Goal: Task Accomplishment & Management: Use online tool/utility

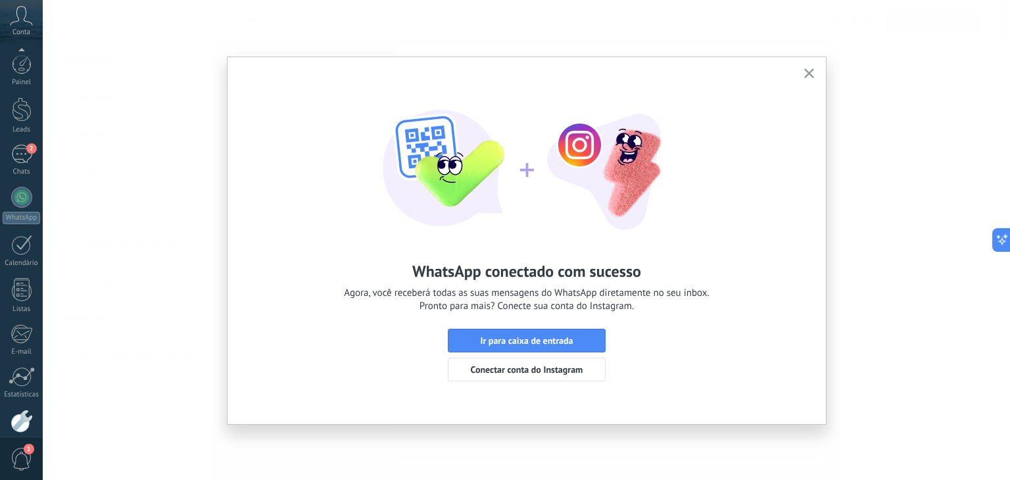
click at [813, 75] on icon "button" at bounding box center [809, 73] width 10 height 10
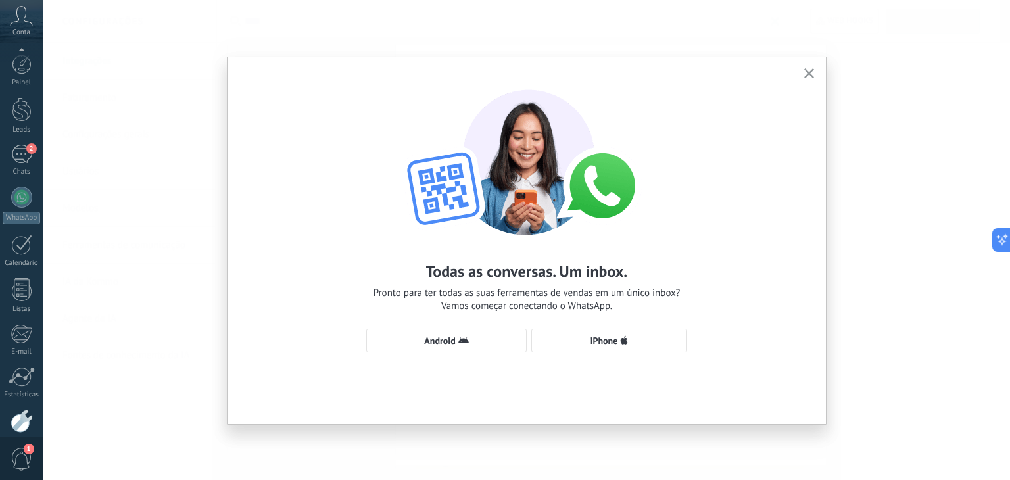
click at [808, 80] on button "button" at bounding box center [809, 74] width 16 height 18
click at [805, 65] on button "button" at bounding box center [809, 74] width 16 height 18
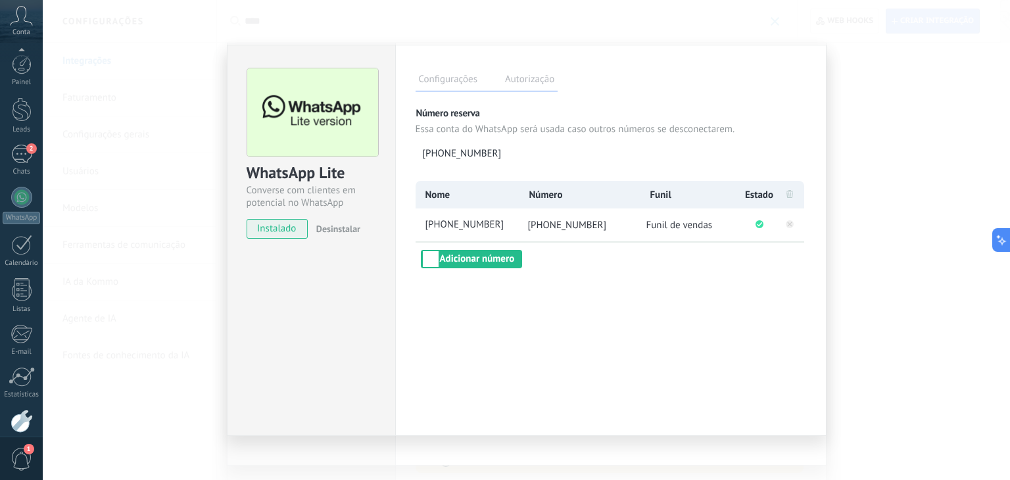
click at [145, 211] on div "WhatsApp Lite Converse com clientes em potencial no WhatsApp instalado Desinsta…" at bounding box center [526, 240] width 967 height 480
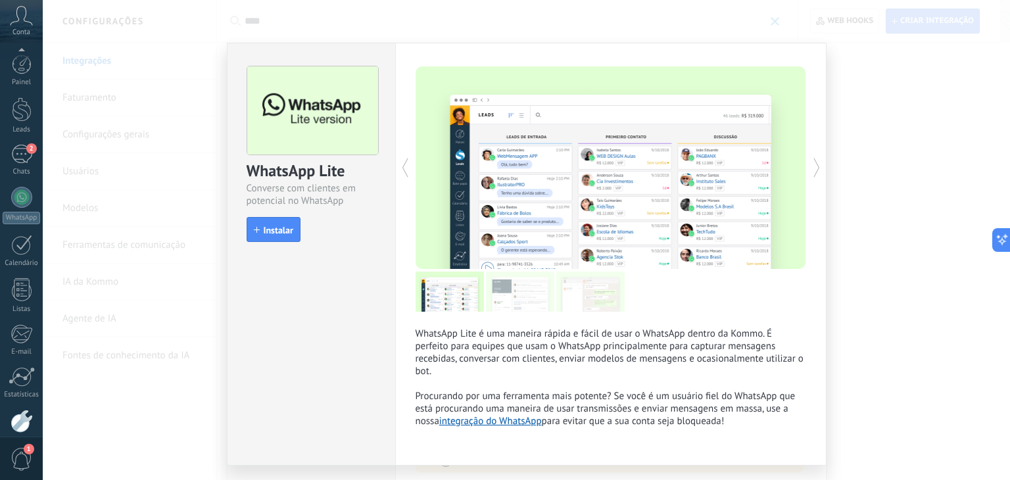
click at [145, 211] on div "WhatsApp Lite Converse com clientes em potencial no WhatsApp install Instalar W…" at bounding box center [526, 240] width 967 height 480
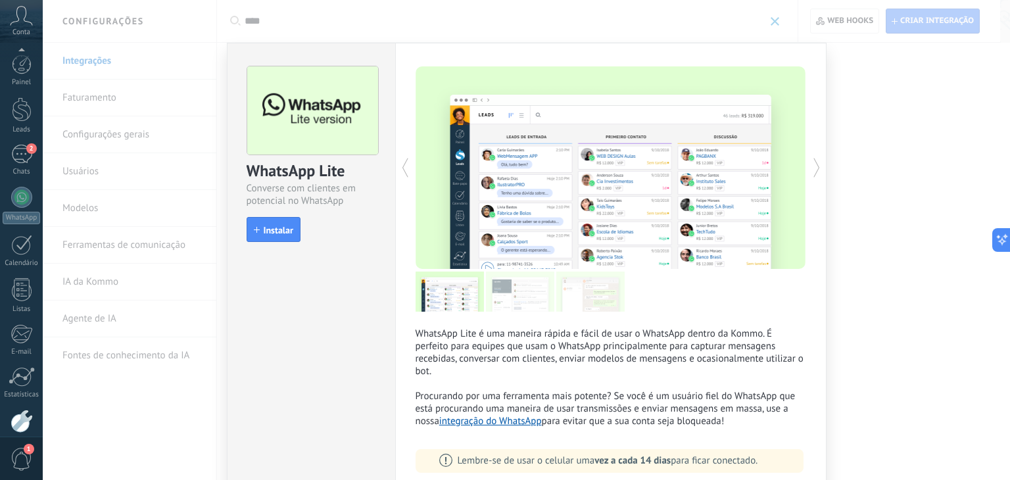
click at [145, 211] on div "WhatsApp Lite Converse com clientes em potencial no WhatsApp install Instalar W…" at bounding box center [526, 240] width 967 height 480
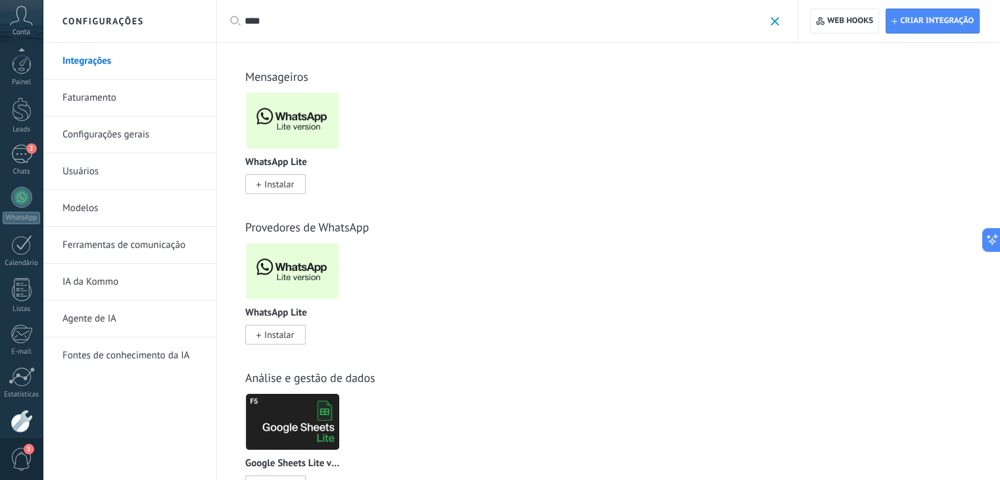
click at [147, 63] on link "Integrações" at bounding box center [132, 61] width 141 height 37
click at [91, 56] on link "Integrações" at bounding box center [132, 61] width 141 height 37
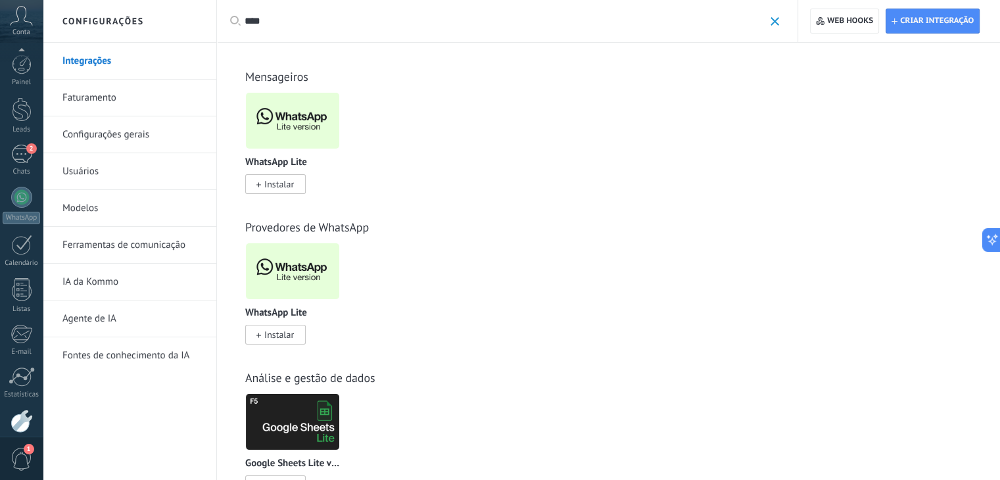
click at [91, 56] on link "Integrações" at bounding box center [132, 61] width 141 height 37
click at [262, 19] on input "****" at bounding box center [505, 21] width 520 height 14
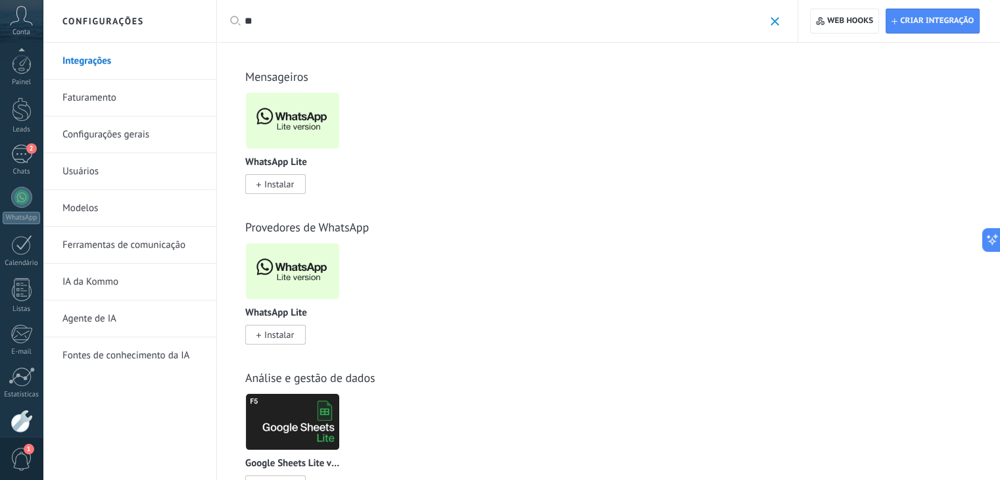
type input "*"
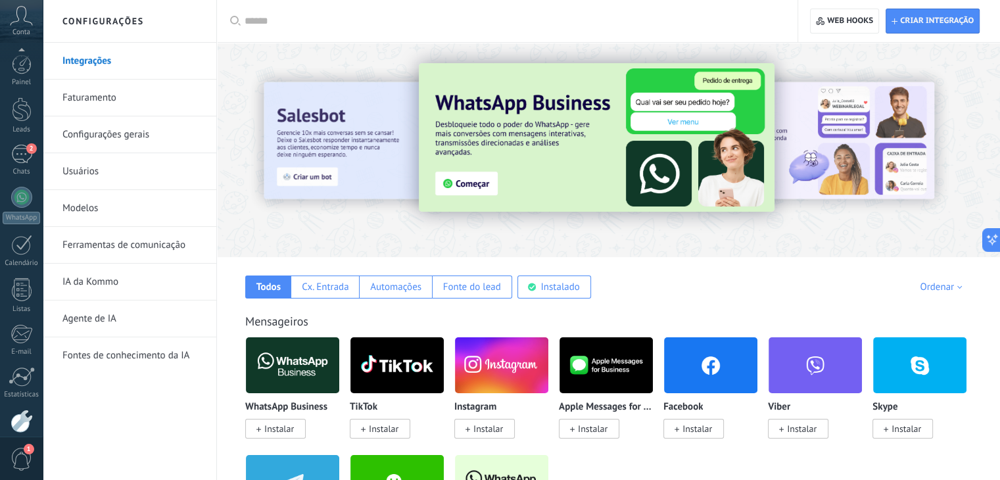
click at [485, 429] on span "Instalar" at bounding box center [489, 429] width 30 height 12
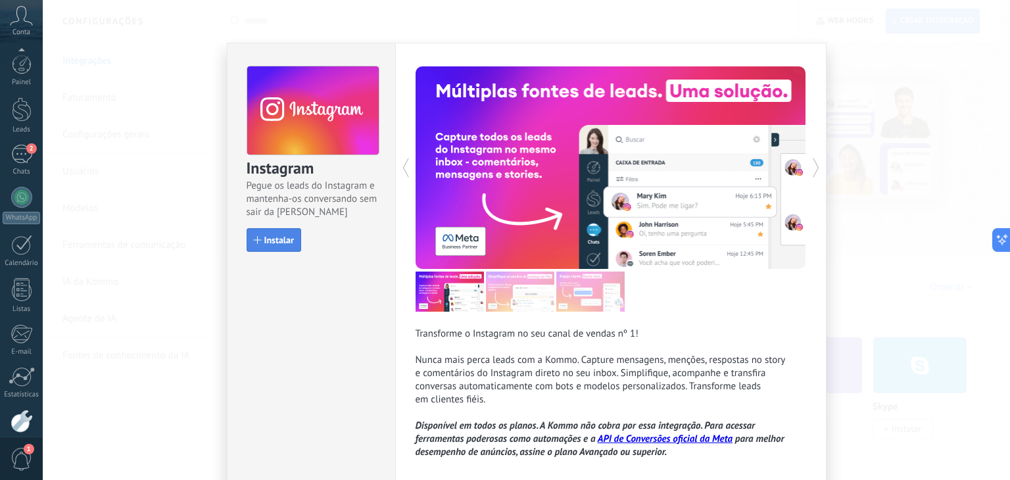
click at [270, 248] on button "Instalar" at bounding box center [274, 240] width 55 height 24
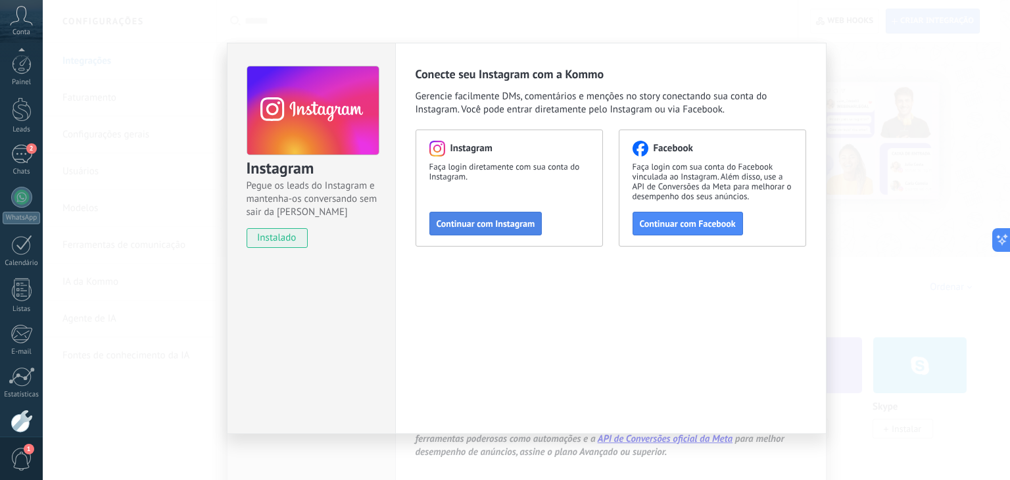
click at [471, 225] on span "Continuar com Instagram" at bounding box center [486, 223] width 99 height 9
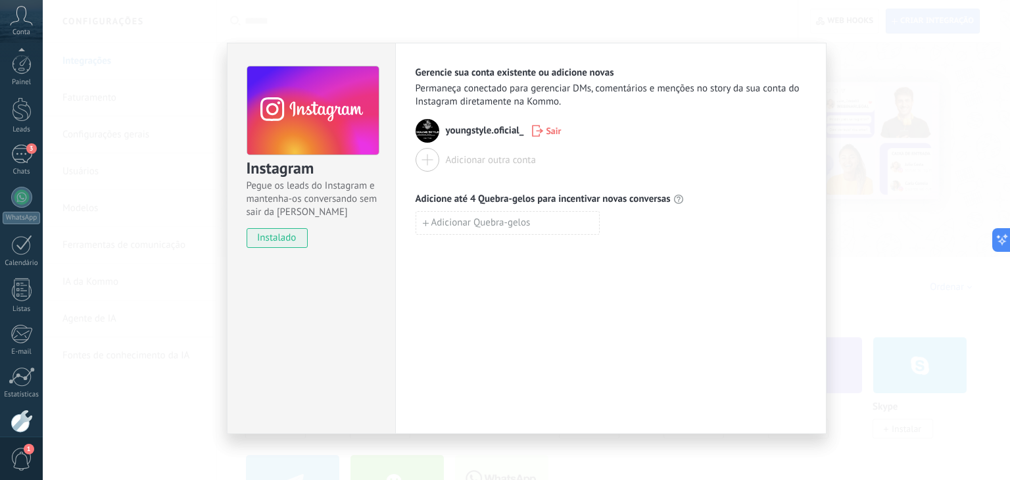
click at [189, 145] on div "Instagram Pegue os leads do Instagram e mantenha-os conversando sem sair da Kom…" at bounding box center [526, 240] width 967 height 480
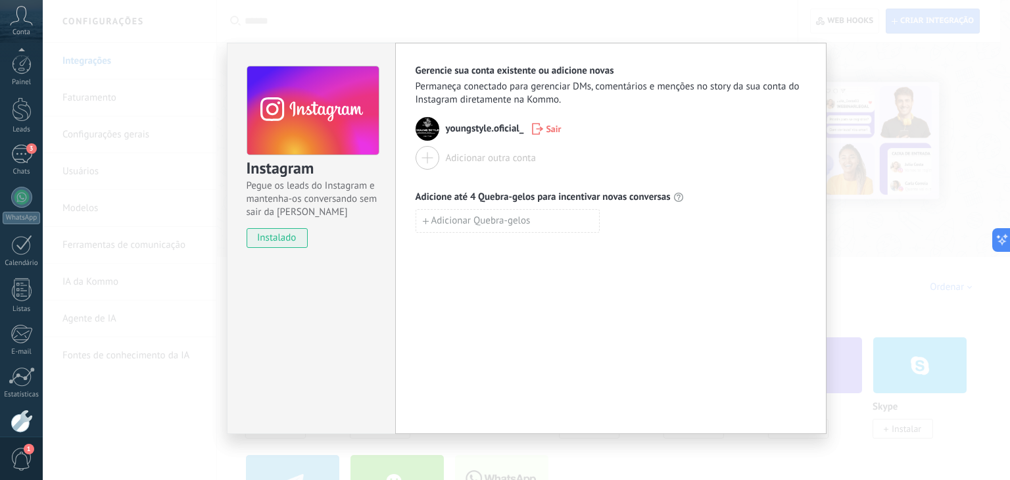
click at [189, 145] on div "Instagram Pegue os leads do Instagram e mantenha-os conversando sem sair da Kom…" at bounding box center [526, 240] width 967 height 480
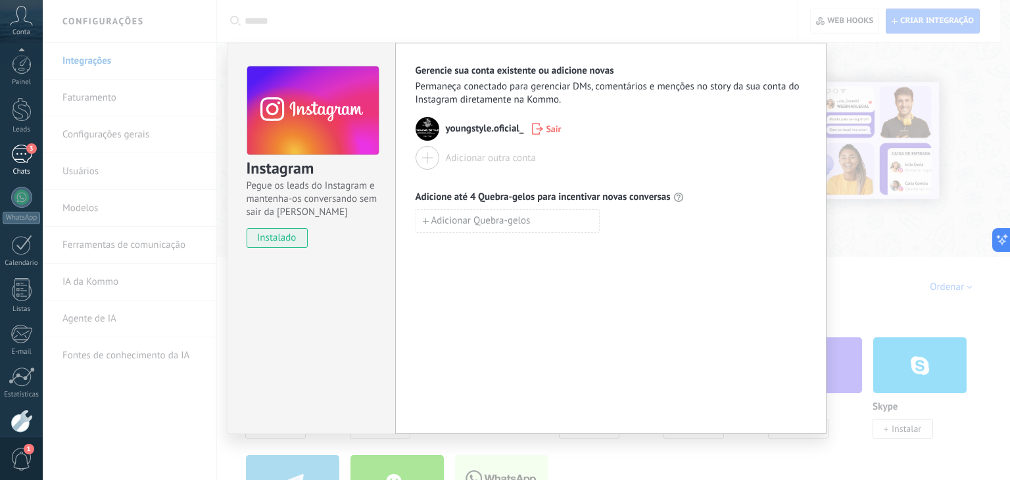
click at [22, 158] on div "3" at bounding box center [21, 154] width 21 height 19
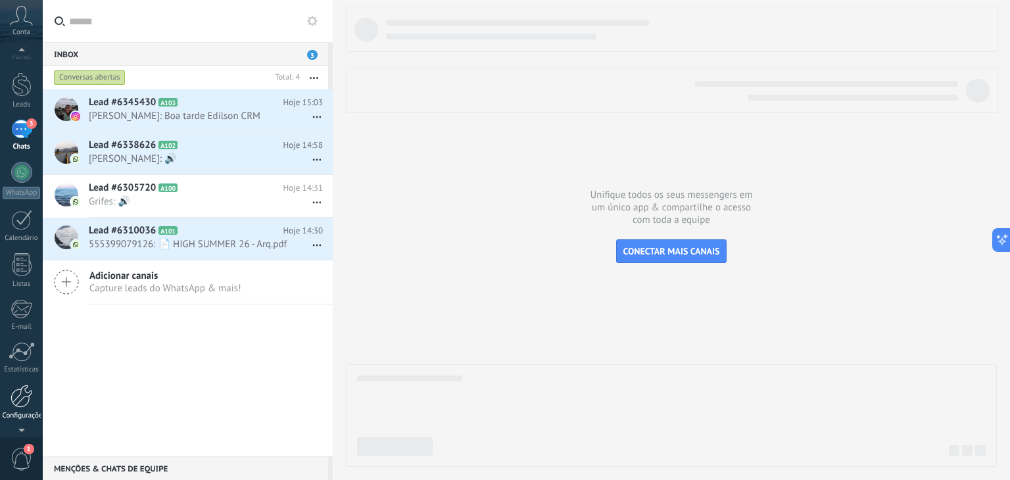
scroll to position [42, 0]
click at [21, 386] on div at bounding box center [22, 379] width 22 height 23
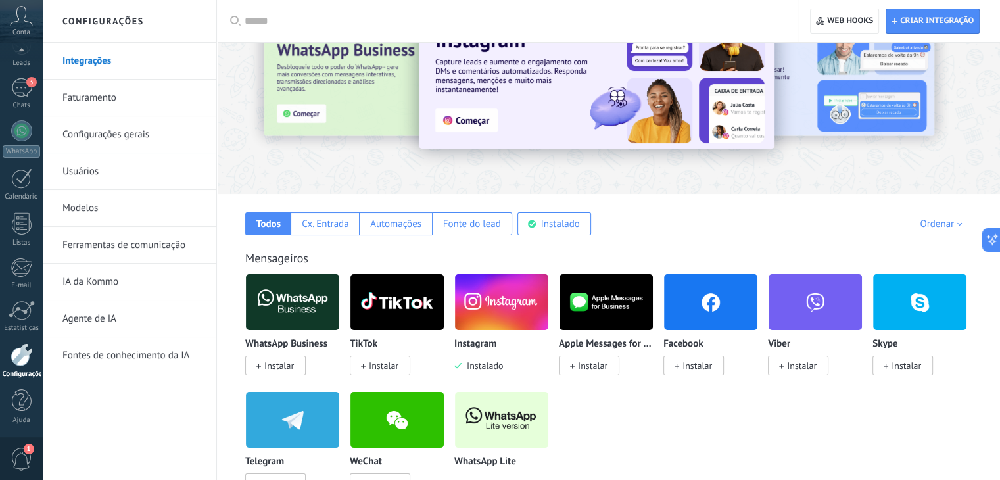
scroll to position [79, 0]
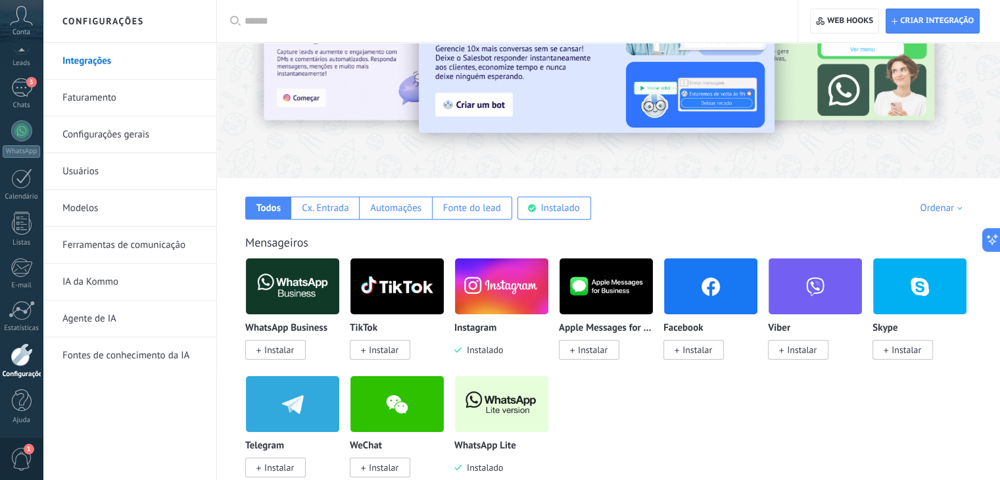
click at [270, 24] on input "text" at bounding box center [512, 21] width 535 height 14
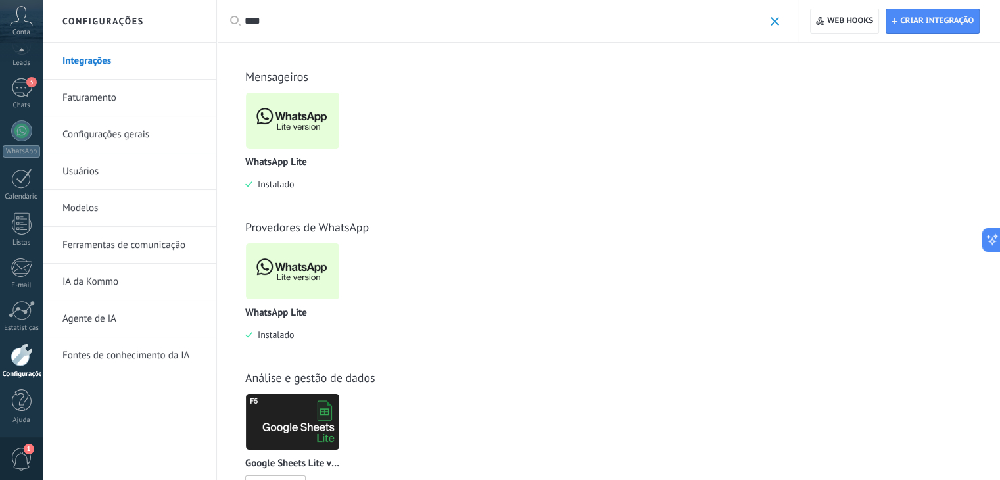
type input "****"
click at [773, 22] on span at bounding box center [775, 21] width 9 height 9
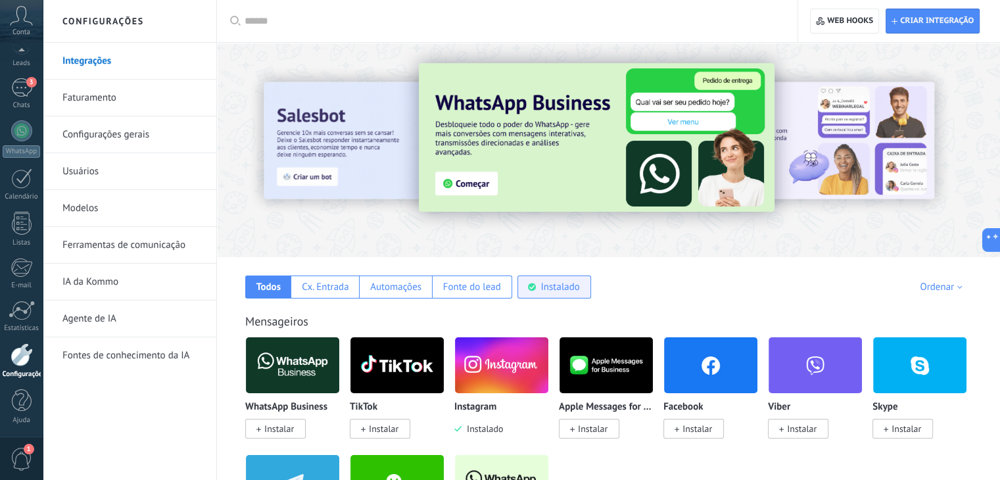
click at [545, 283] on div "Instalado" at bounding box center [560, 287] width 39 height 12
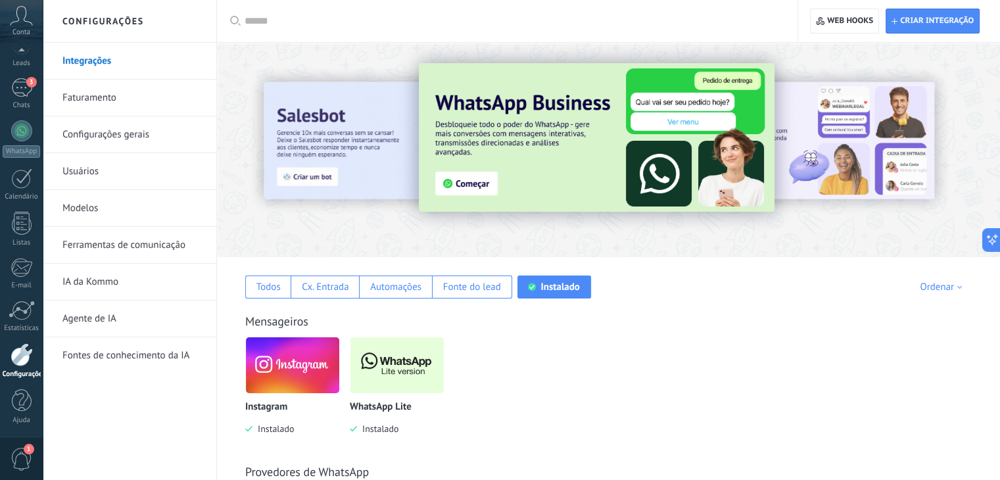
click at [545, 283] on div "Instalado" at bounding box center [560, 287] width 39 height 12
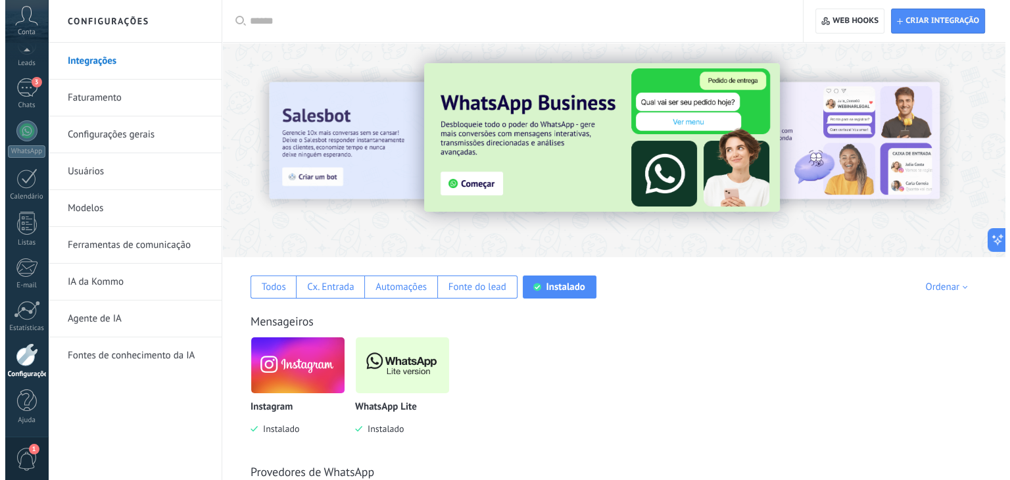
scroll to position [64, 0]
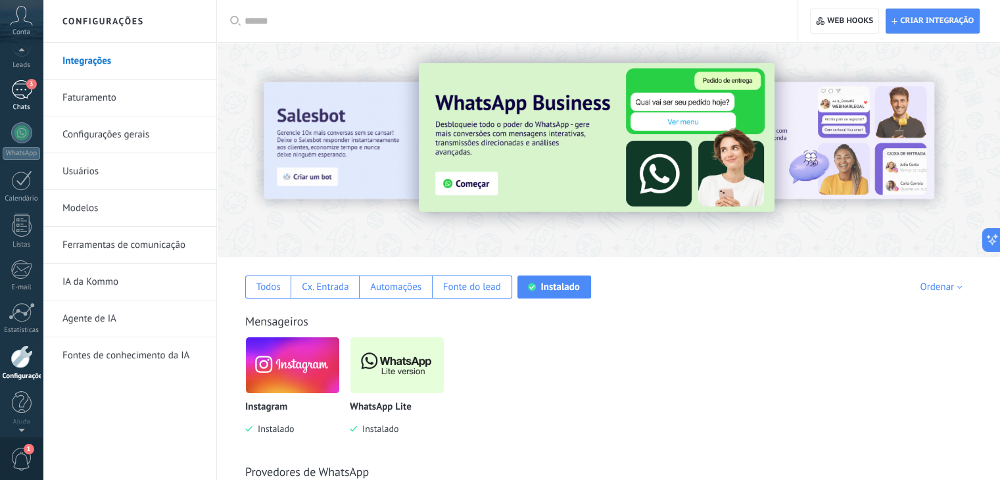
click at [24, 97] on div "3" at bounding box center [21, 89] width 21 height 19
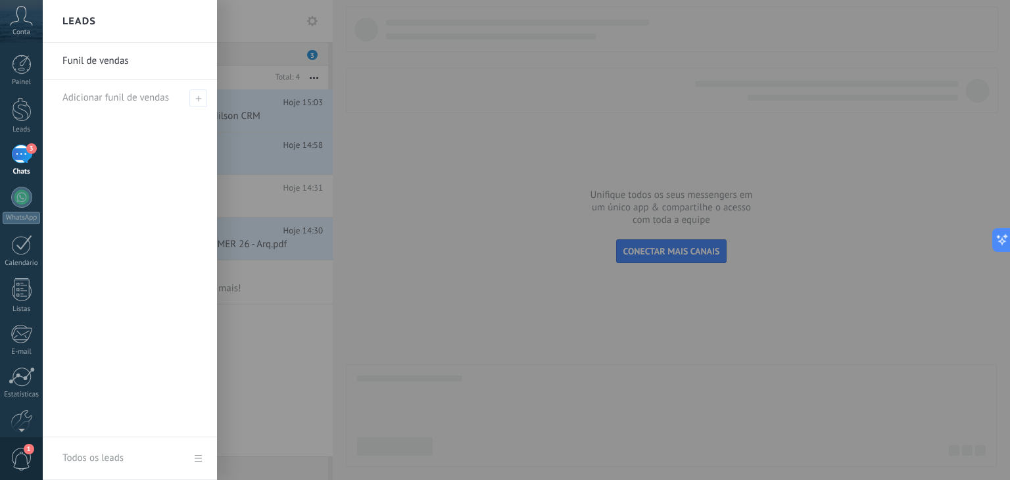
click at [24, 97] on div at bounding box center [22, 109] width 20 height 24
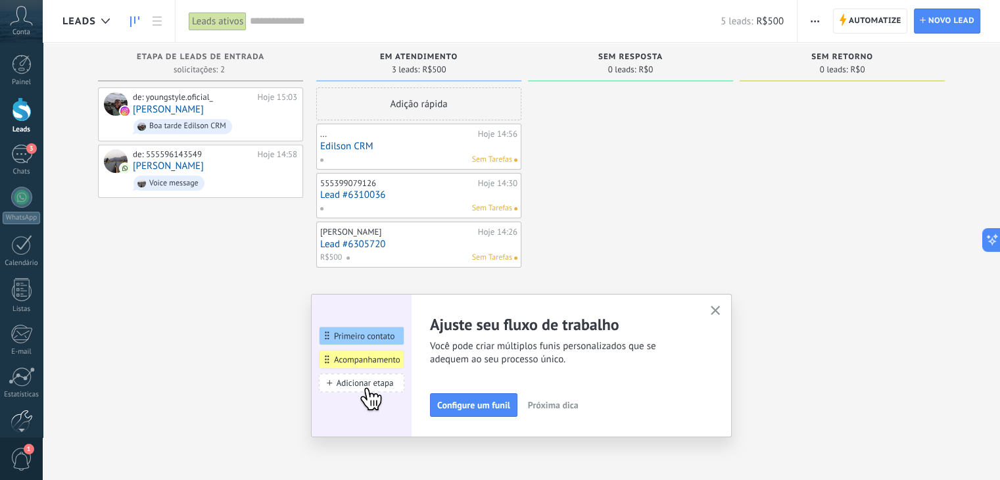
click at [21, 416] on div at bounding box center [22, 421] width 22 height 23
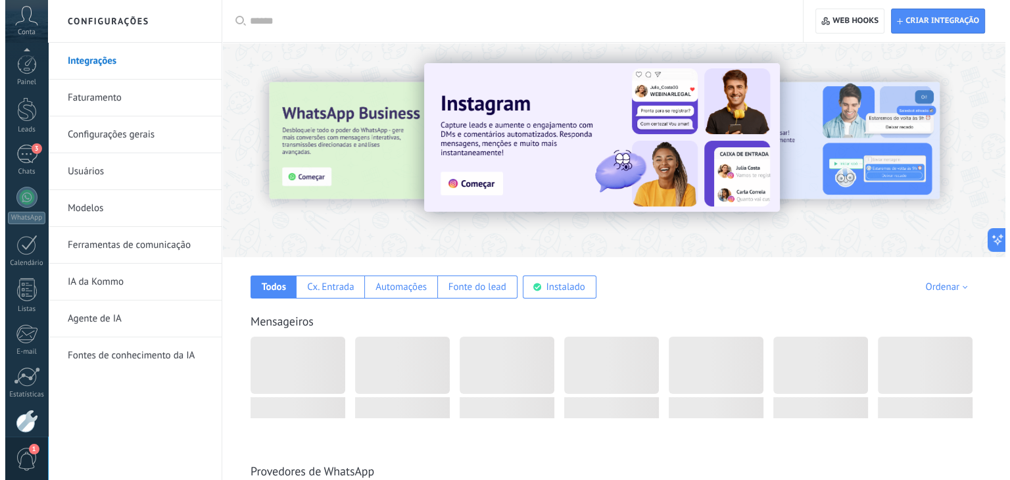
scroll to position [66, 0]
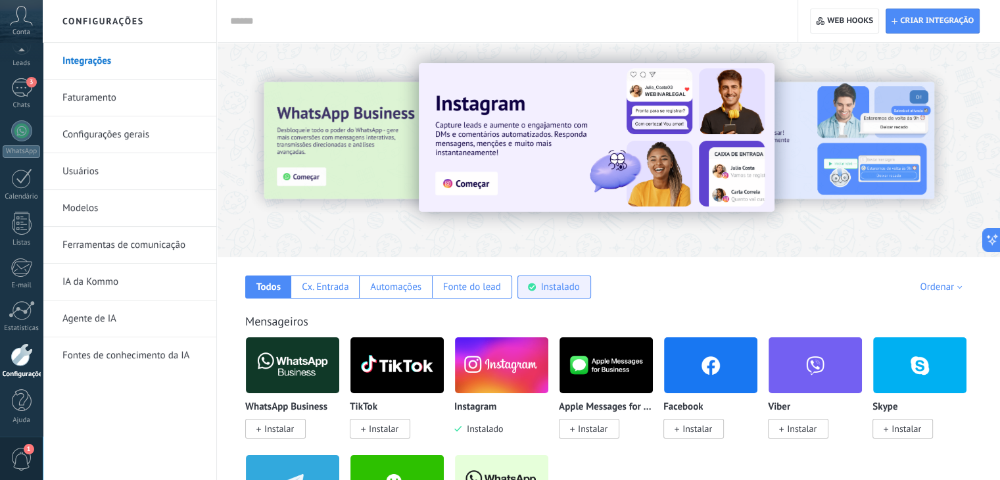
click at [544, 289] on div "Instalado" at bounding box center [560, 287] width 39 height 12
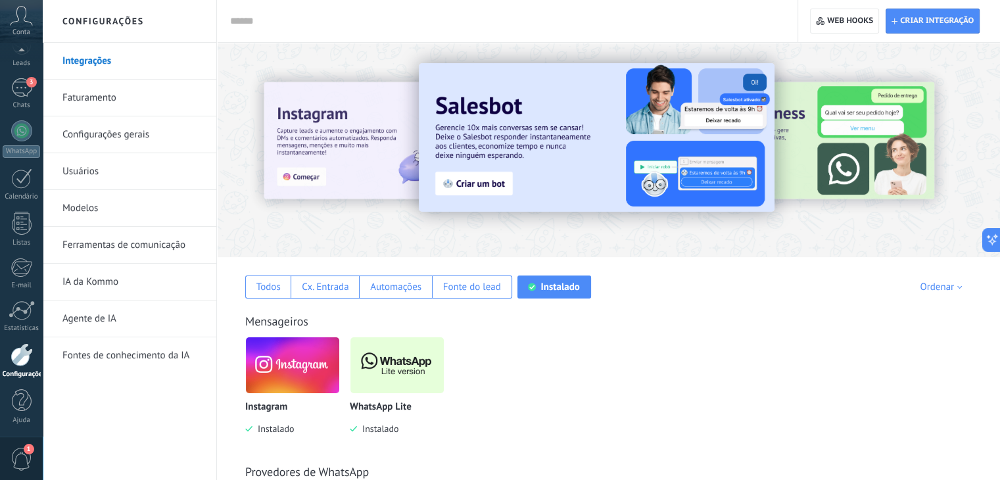
click at [387, 377] on img at bounding box center [397, 365] width 93 height 64
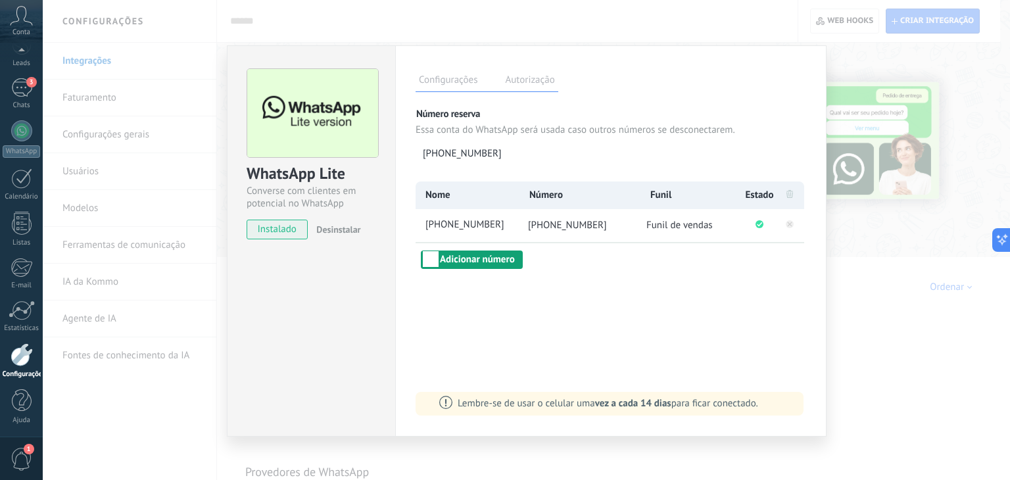
click at [458, 261] on button "Adicionar número" at bounding box center [472, 260] width 102 height 18
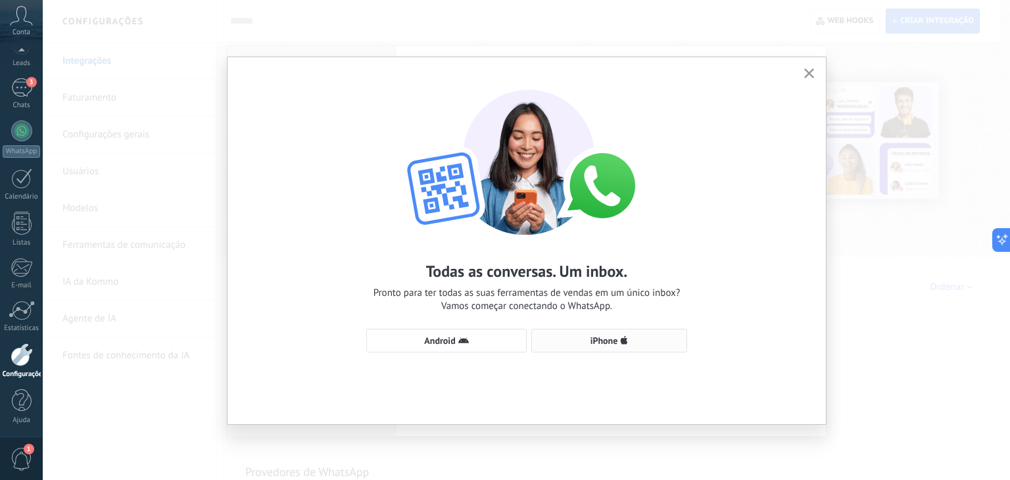
click at [584, 341] on span "iPhone" at bounding box center [609, 340] width 141 height 11
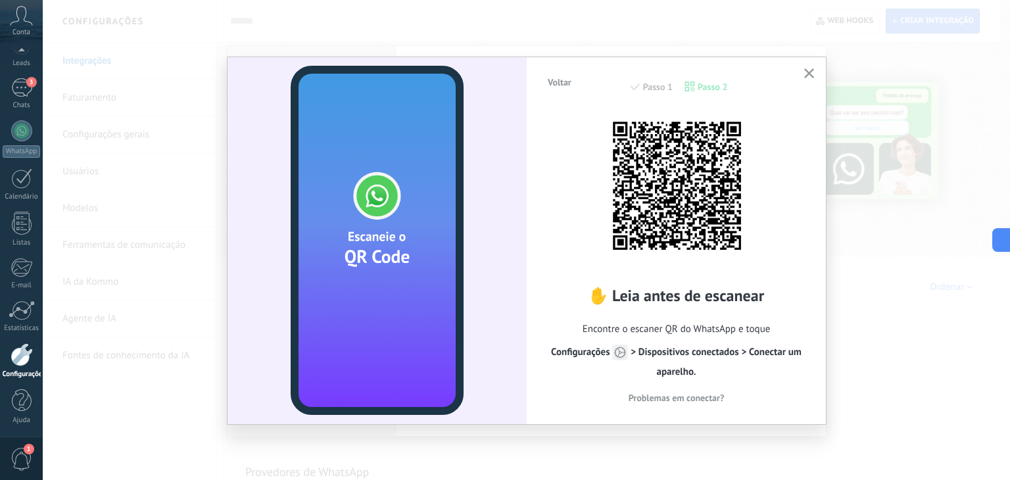
click at [810, 72] on use "button" at bounding box center [809, 73] width 10 height 10
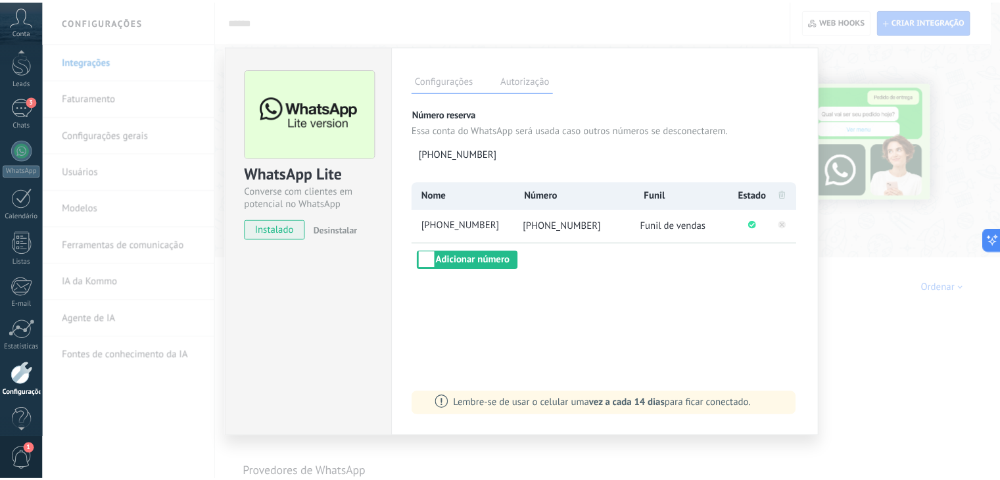
scroll to position [0, 0]
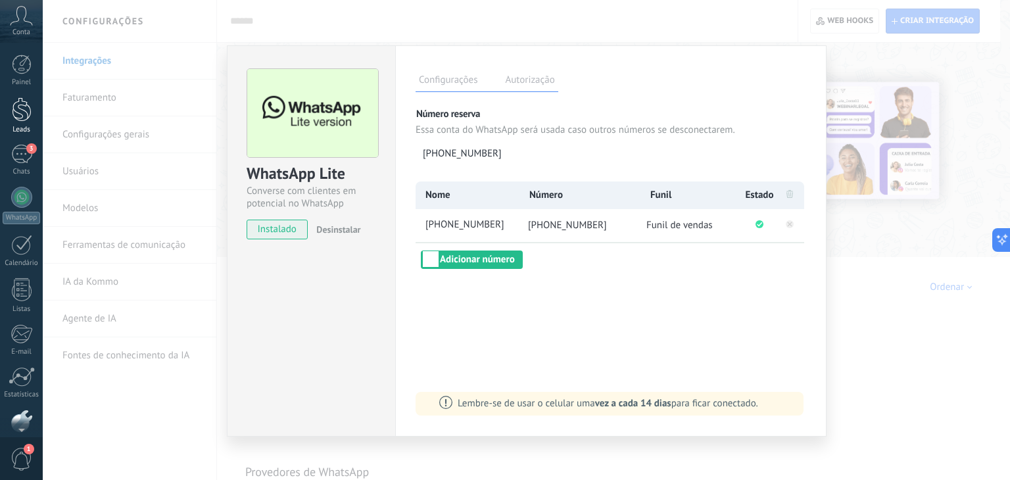
click at [22, 114] on div at bounding box center [22, 109] width 20 height 24
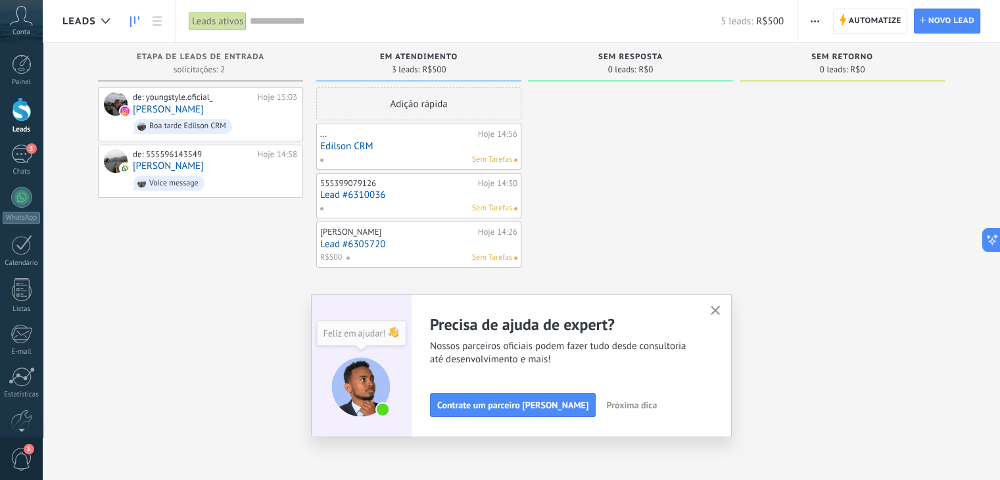
click at [721, 308] on icon "button" at bounding box center [716, 311] width 10 height 10
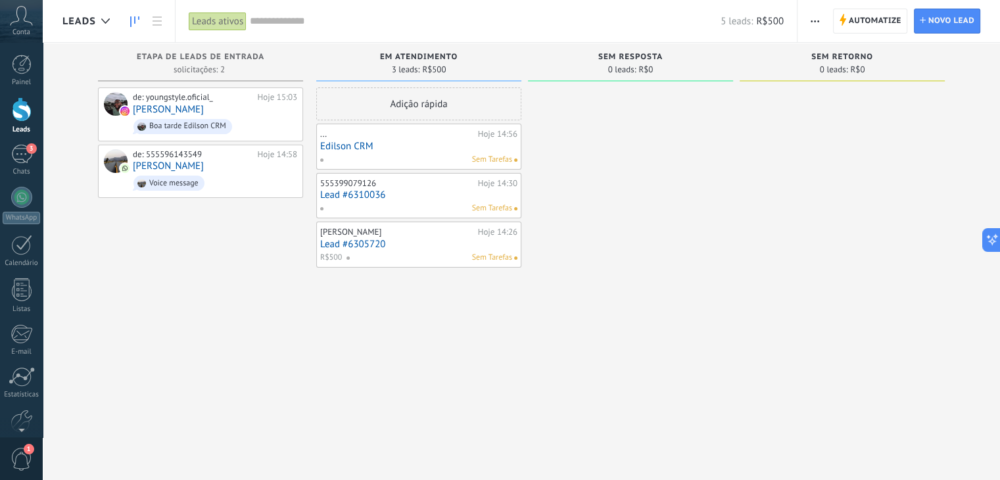
click at [581, 162] on div at bounding box center [630, 241] width 205 height 308
click at [278, 284] on div "de: youngstyle.oficial_ Hoje 15:03 [PERSON_NAME] Boa tarde Edilson CRM de: 5555…" at bounding box center [200, 241] width 205 height 308
click at [18, 373] on div "Configurações" at bounding box center [22, 375] width 38 height 9
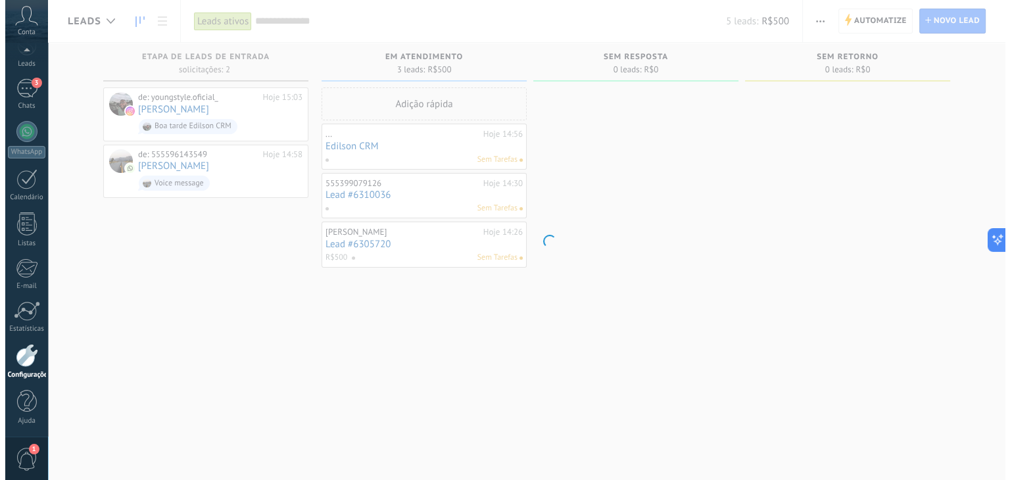
scroll to position [66, 0]
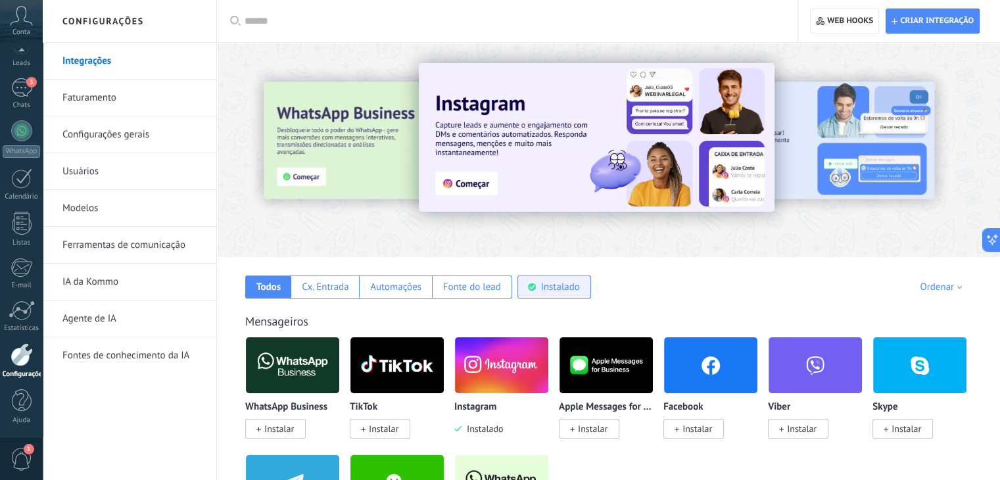
click at [533, 289] on use at bounding box center [532, 287] width 8 height 8
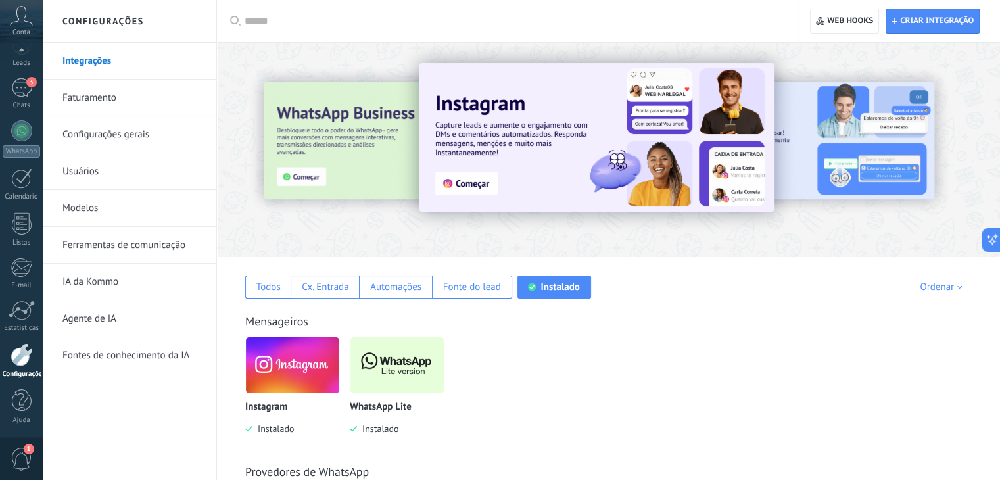
click at [376, 372] on img at bounding box center [397, 365] width 93 height 64
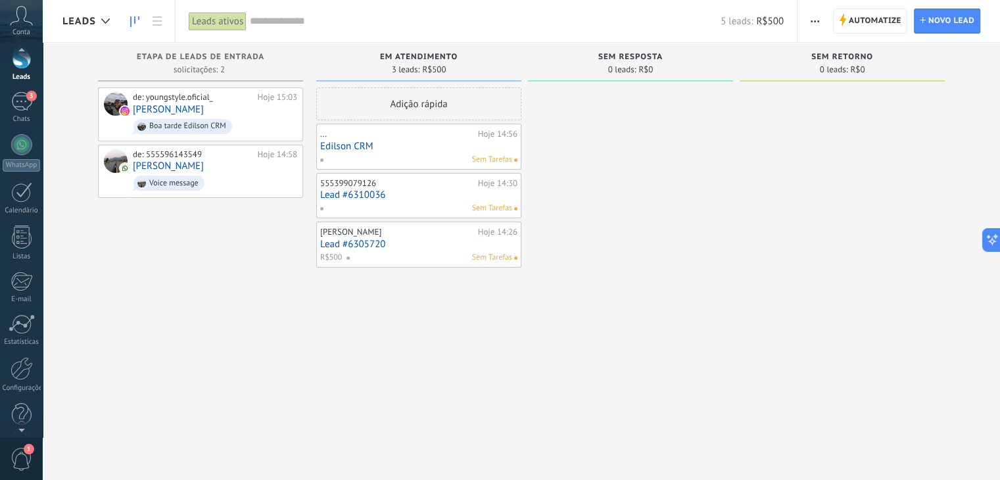
click at [23, 419] on div at bounding box center [21, 428] width 43 height 20
click at [24, 366] on link "Configurações" at bounding box center [21, 362] width 43 height 36
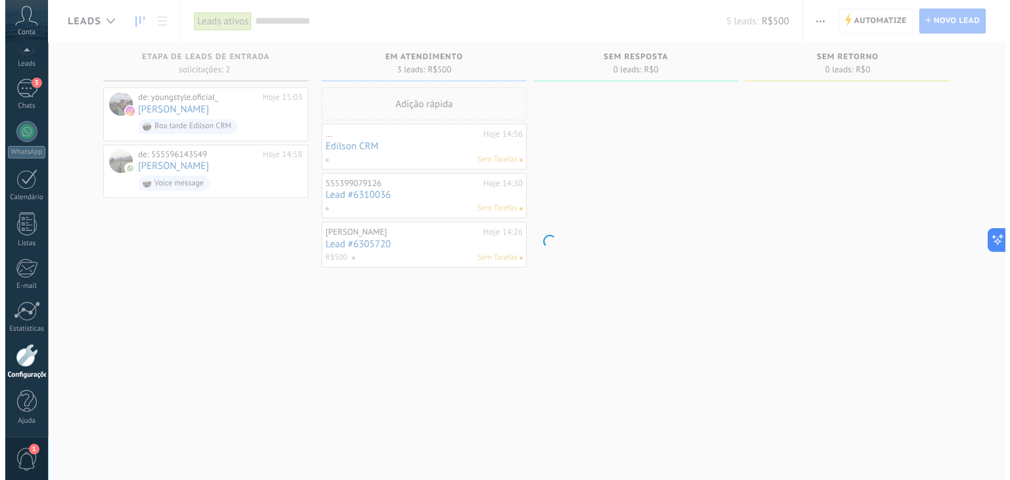
scroll to position [66, 0]
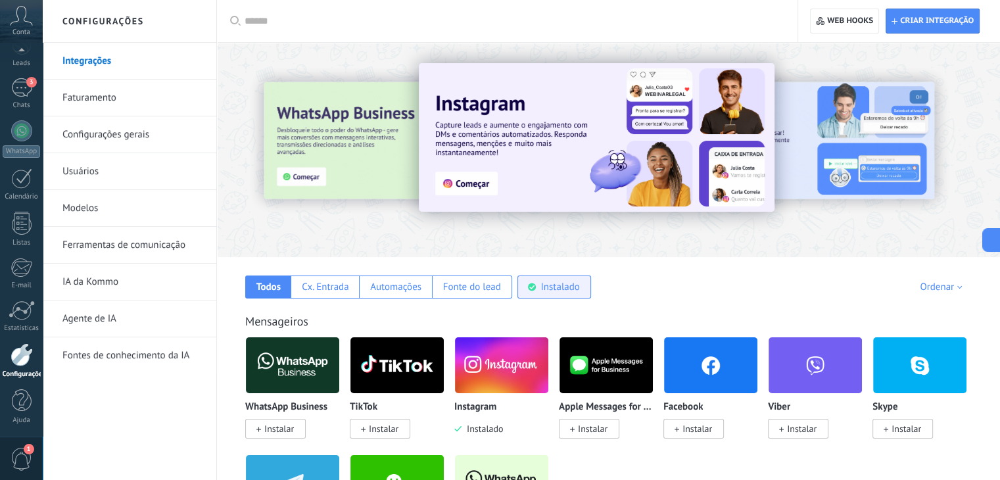
click at [537, 289] on div "Instalado" at bounding box center [555, 287] width 74 height 23
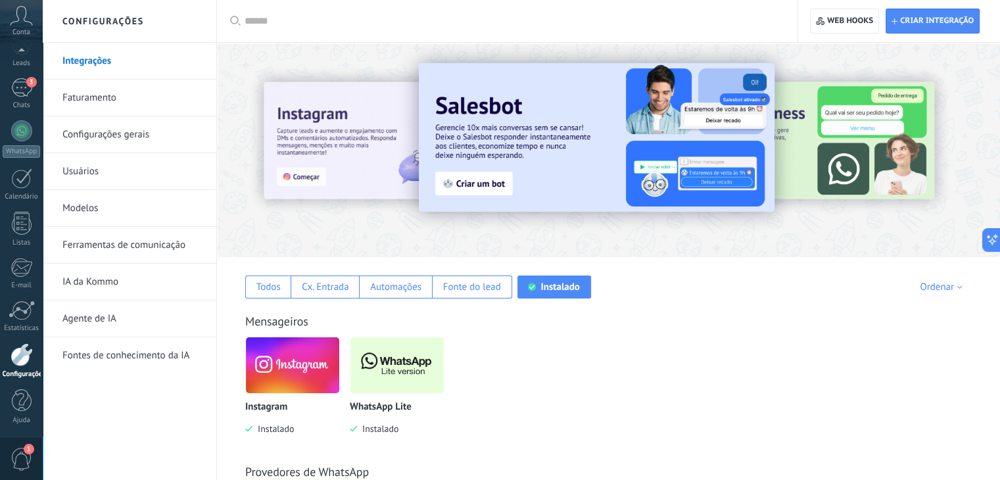
click at [377, 432] on span "Instalado" at bounding box center [377, 429] width 41 height 12
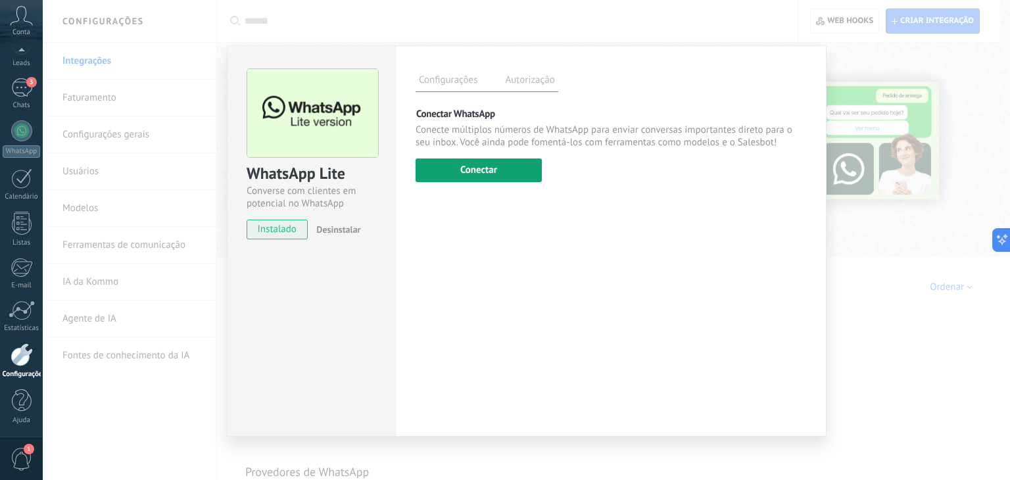
click at [458, 172] on button "Conectar" at bounding box center [479, 171] width 126 height 24
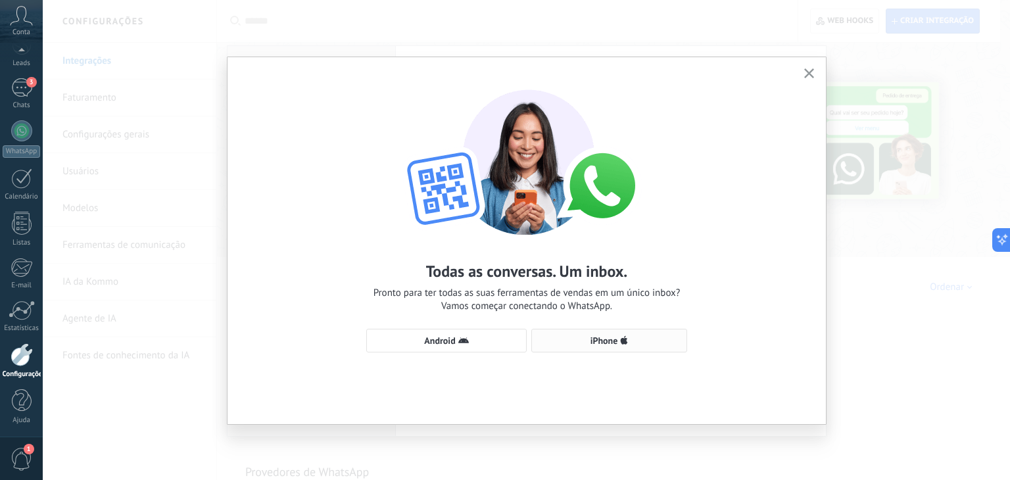
click at [648, 343] on span "iPhone" at bounding box center [609, 340] width 141 height 11
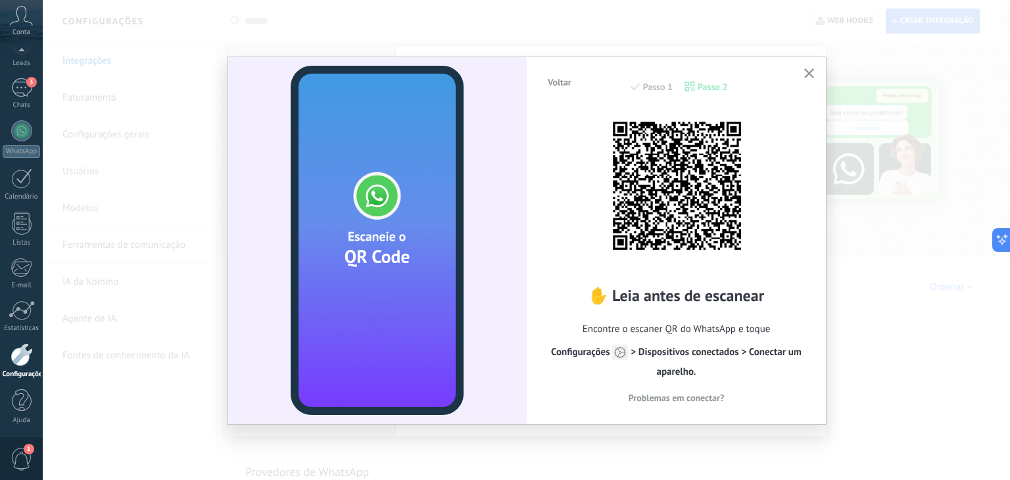
click at [811, 74] on use "button" at bounding box center [809, 73] width 10 height 10
